Goal: Task Accomplishment & Management: Complete application form

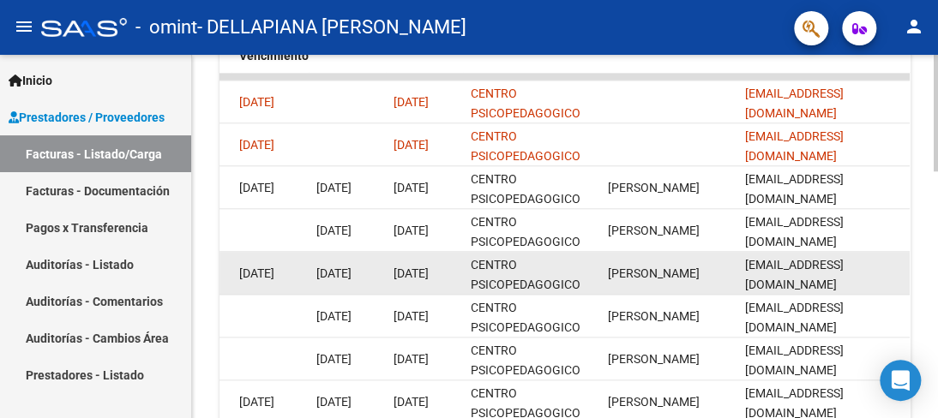
scroll to position [600, 0]
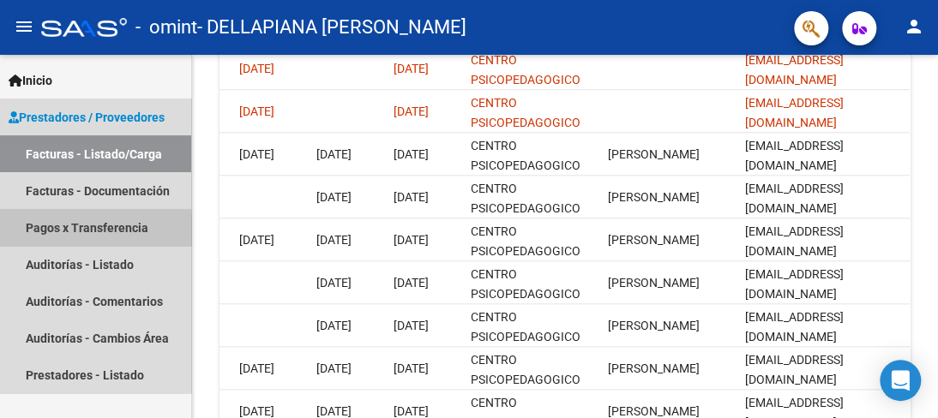
click at [45, 231] on link "Pagos x Transferencia" at bounding box center [95, 227] width 191 height 37
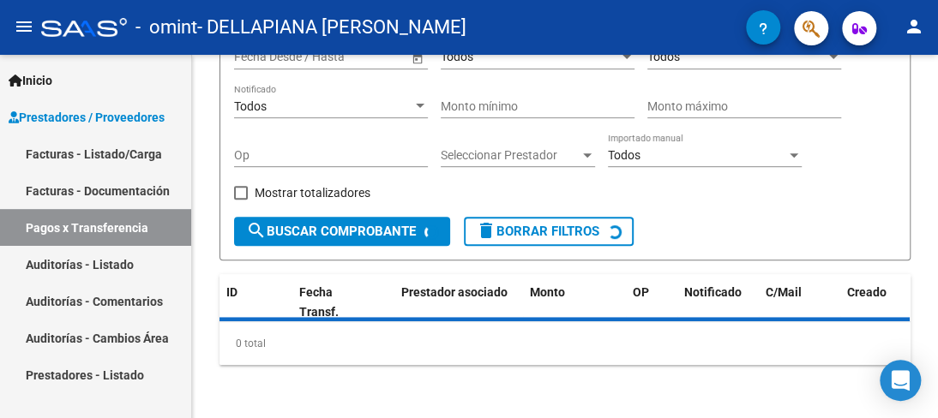
scroll to position [247, 0]
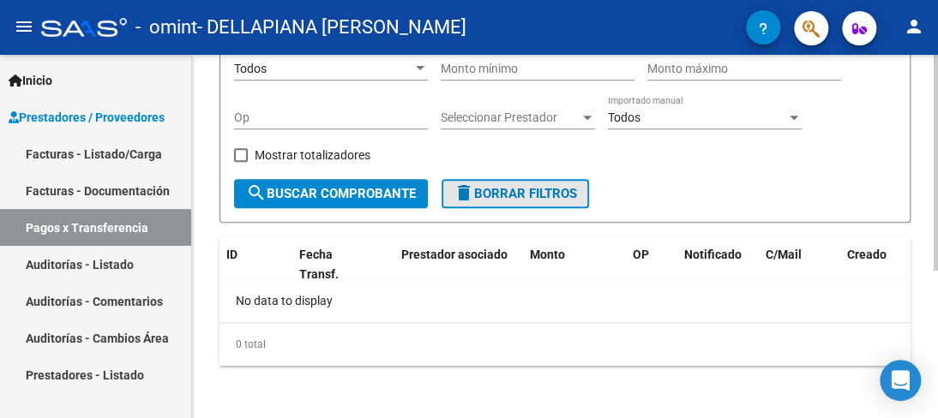
click at [496, 192] on span "delete Borrar Filtros" at bounding box center [515, 193] width 123 height 15
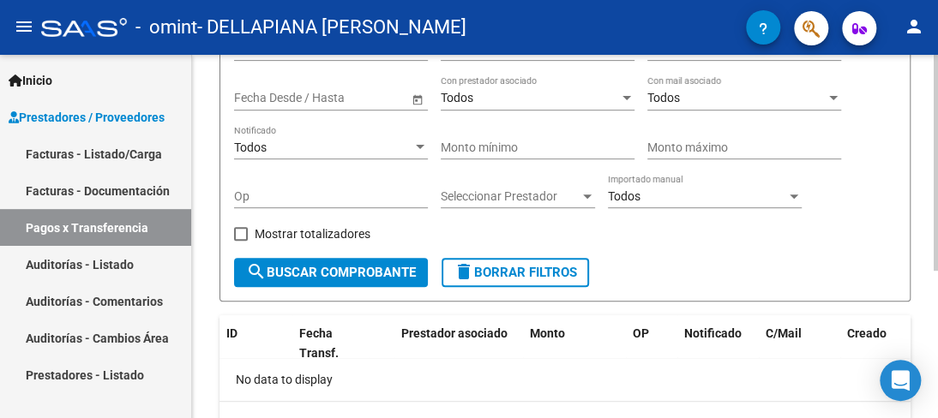
scroll to position [171, 0]
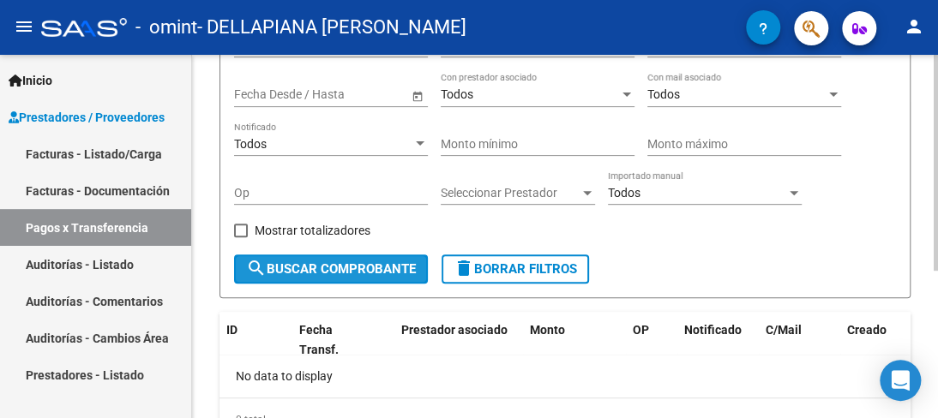
click at [307, 268] on span "search Buscar Comprobante" at bounding box center [331, 269] width 170 height 15
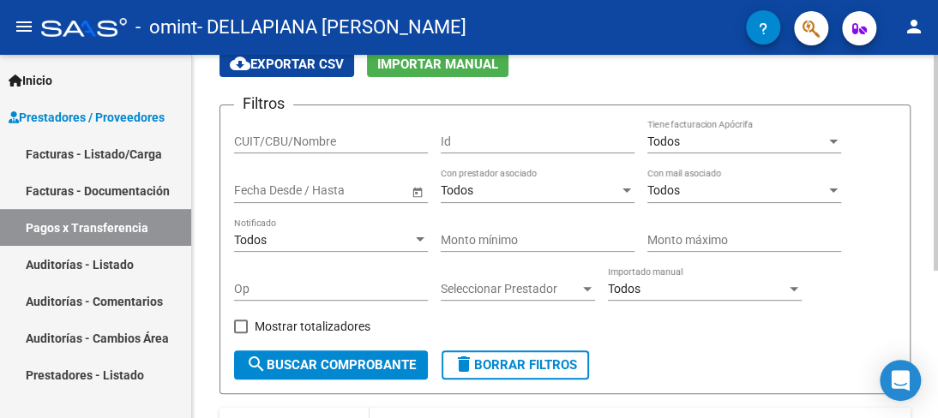
scroll to position [0, 0]
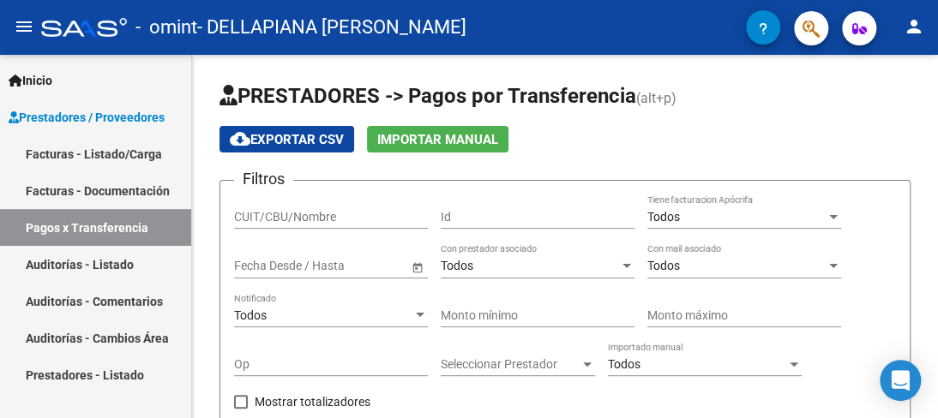
click at [100, 153] on link "Facturas - Listado/Carga" at bounding box center [95, 153] width 191 height 37
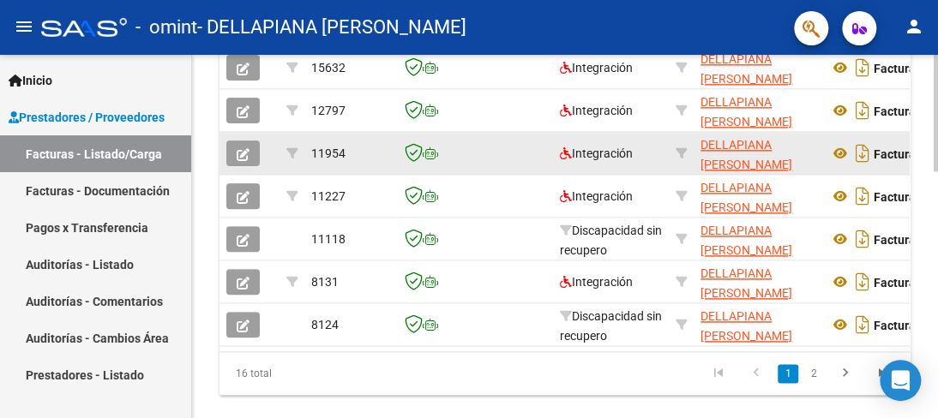
scroll to position [772, 0]
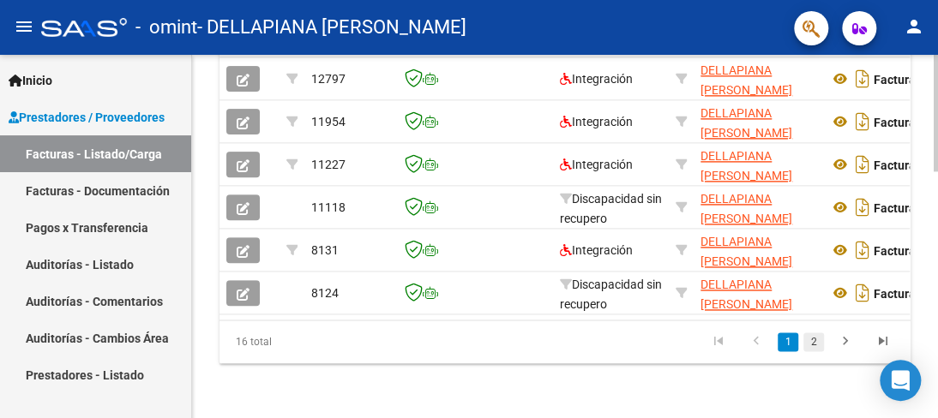
click at [812, 339] on link "2" at bounding box center [813, 342] width 21 height 19
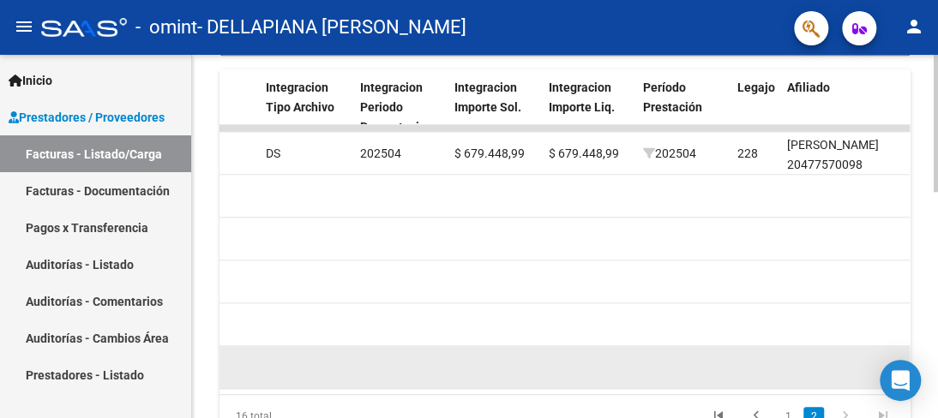
scroll to position [430, 0]
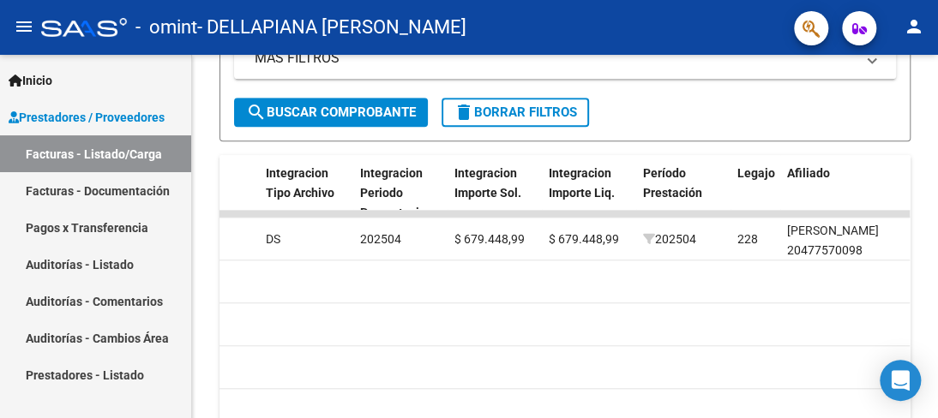
click at [41, 263] on link "Auditorías - Listado" at bounding box center [95, 264] width 191 height 37
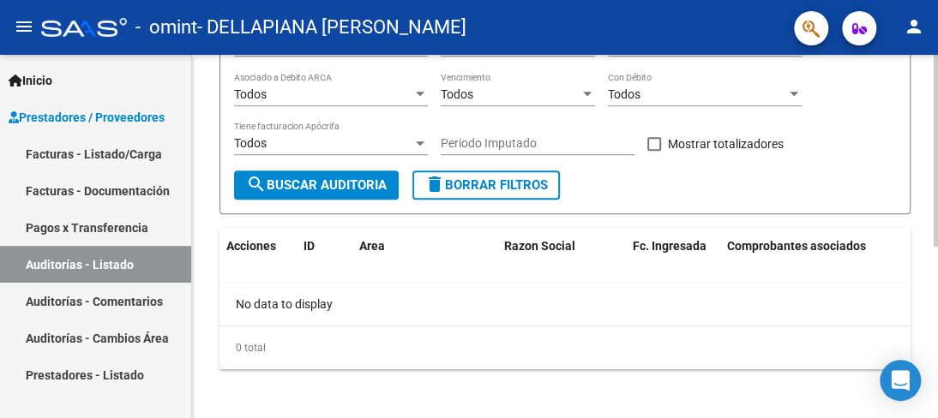
scroll to position [322, 0]
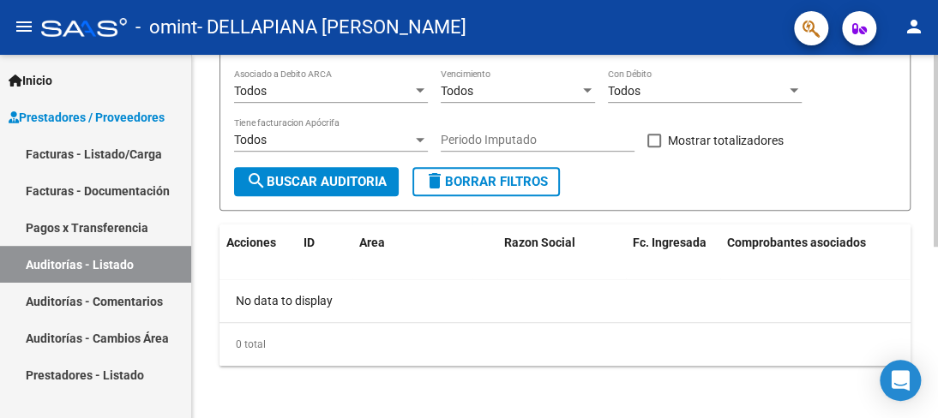
click at [323, 184] on span "search Buscar Auditoria" at bounding box center [316, 181] width 141 height 15
click at [51, 187] on link "Facturas - Documentación" at bounding box center [95, 190] width 191 height 37
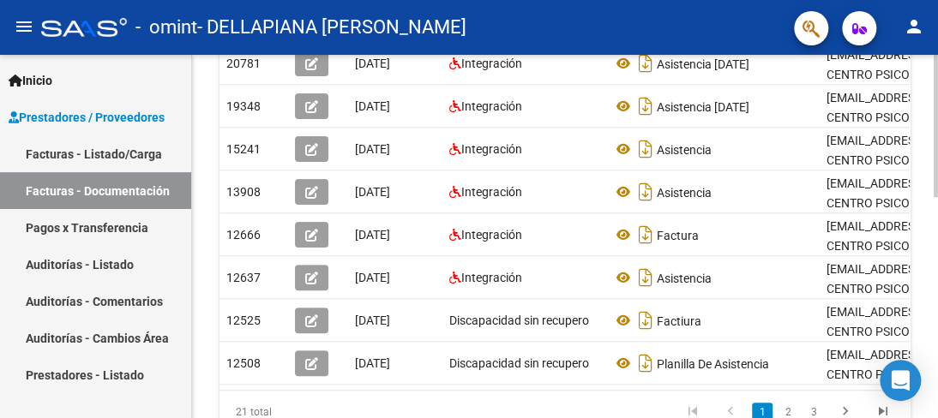
scroll to position [514, 0]
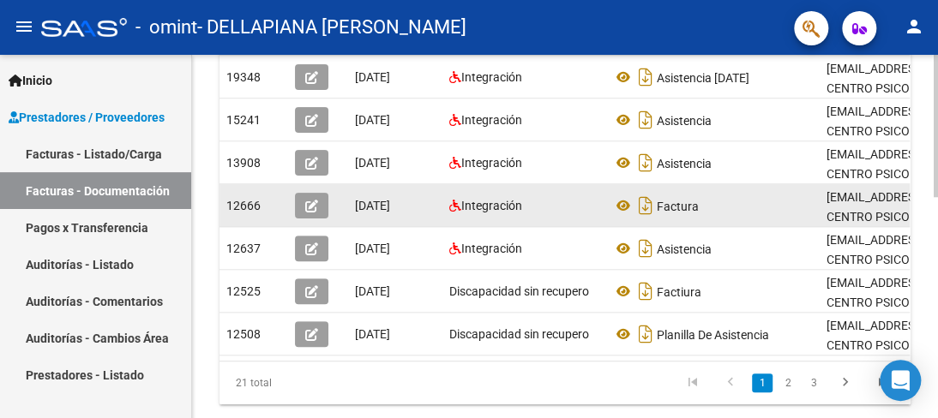
click at [310, 204] on icon "button" at bounding box center [311, 206] width 13 height 13
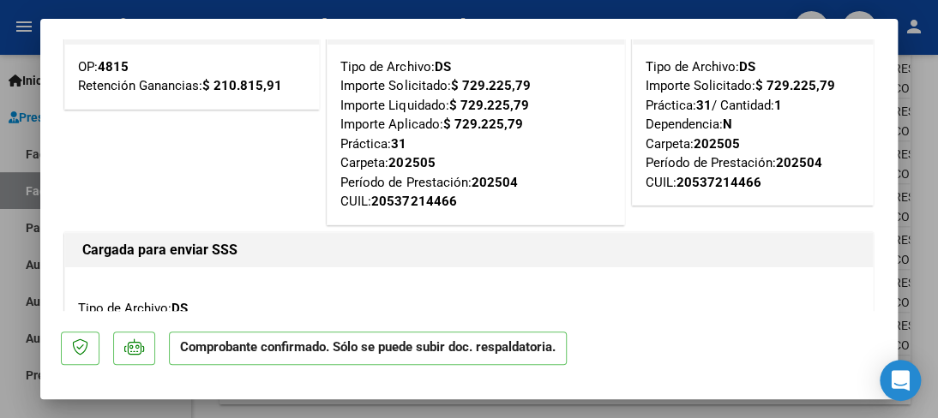
scroll to position [0, 0]
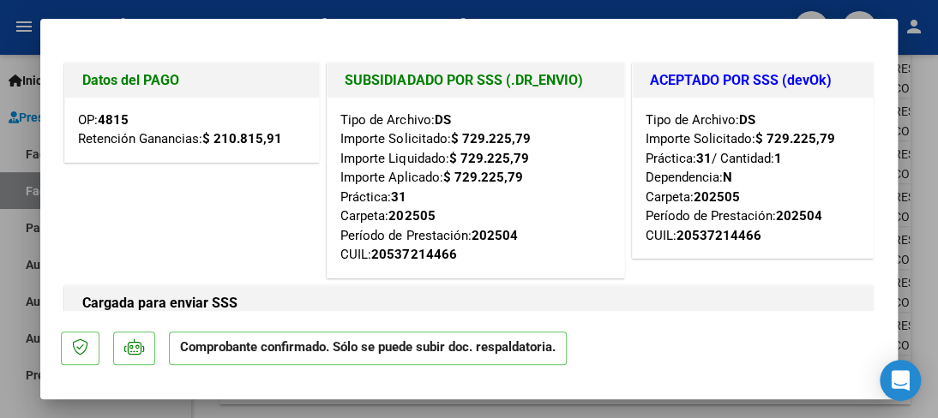
type input "$ 0,00"
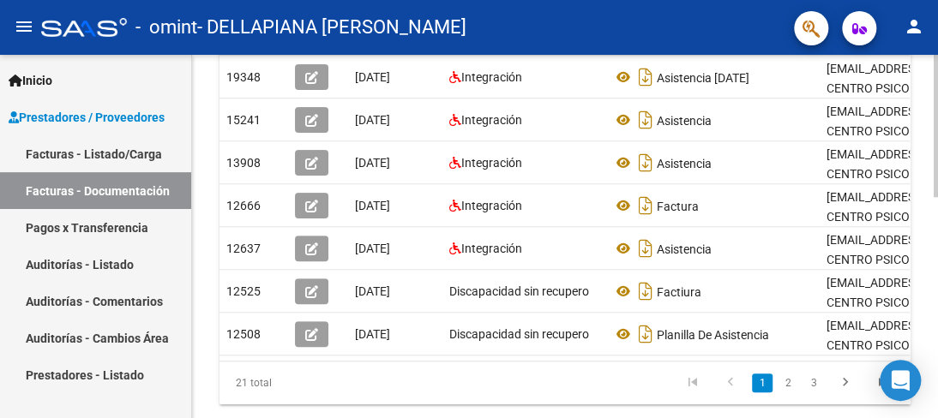
scroll to position [0, 253]
